Goal: Task Accomplishment & Management: Use online tool/utility

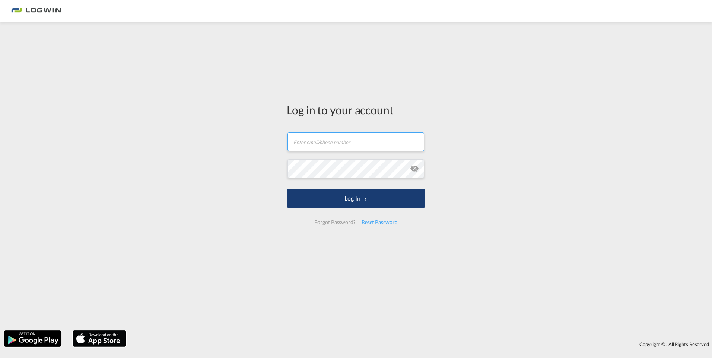
type input "[EMAIL_ADDRESS][DOMAIN_NAME]"
click at [348, 202] on button "Log In" at bounding box center [356, 198] width 138 height 19
